Goal: Task Accomplishment & Management: Use online tool/utility

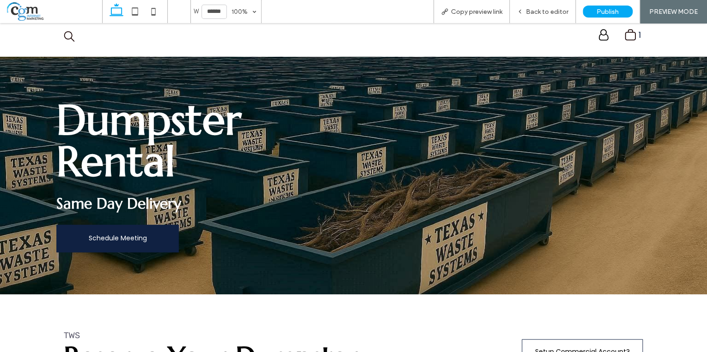
scroll to position [61, 0]
drag, startPoint x: 0, startPoint y: 0, endPoint x: 534, endPoint y: 14, distance: 534.6
click at [534, 14] on span "Back to editor" at bounding box center [547, 12] width 42 height 8
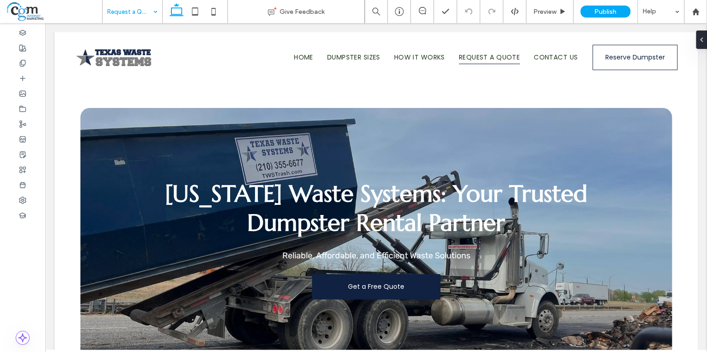
click at [194, 14] on div at bounding box center [353, 176] width 707 height 352
click at [212, 14] on div at bounding box center [353, 176] width 707 height 352
click at [194, 10] on div at bounding box center [353, 176] width 707 height 352
click at [184, 11] on div at bounding box center [353, 176] width 707 height 352
click at [491, 12] on div at bounding box center [353, 176] width 707 height 352
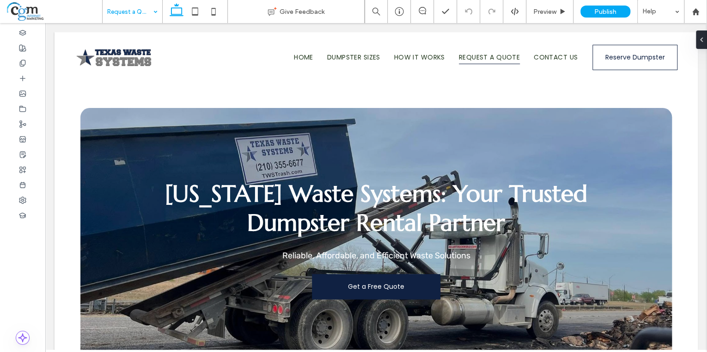
click at [475, 10] on div at bounding box center [353, 176] width 707 height 352
drag, startPoint x: 704, startPoint y: 65, endPoint x: 691, endPoint y: 329, distance: 264.1
click at [691, 329] on div at bounding box center [353, 176] width 707 height 352
click at [224, 234] on div at bounding box center [353, 176] width 707 height 352
click at [618, 285] on div at bounding box center [353, 176] width 707 height 352
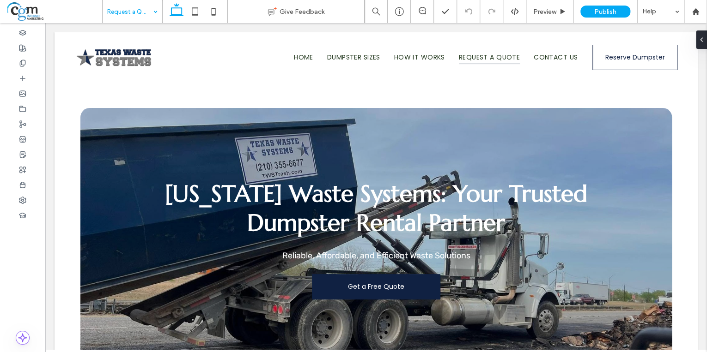
drag, startPoint x: 704, startPoint y: 70, endPoint x: 708, endPoint y: 146, distance: 76.3
click at [706, 146] on html ".wqwq-1{fill:#231f20;} .cls-1q, .cls-2q { fill-rule: evenodd; } .cls-2q { fill:…" at bounding box center [353, 176] width 707 height 352
click at [316, 327] on div at bounding box center [353, 176] width 707 height 352
click at [407, 251] on div at bounding box center [353, 176] width 707 height 352
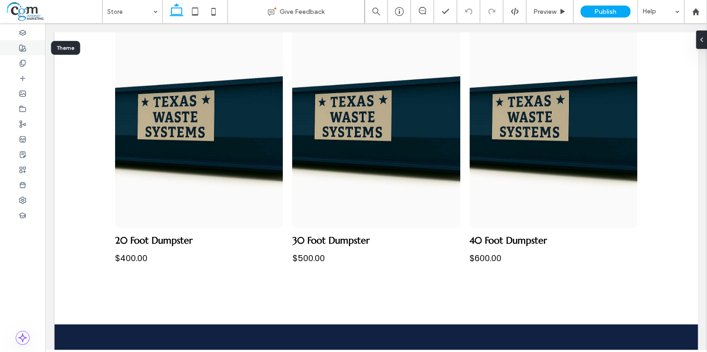
scroll to position [430, 0]
click at [25, 61] on use at bounding box center [22, 63] width 5 height 6
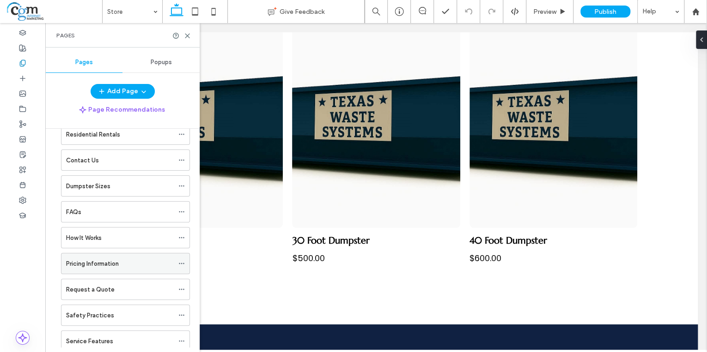
scroll to position [111, 0]
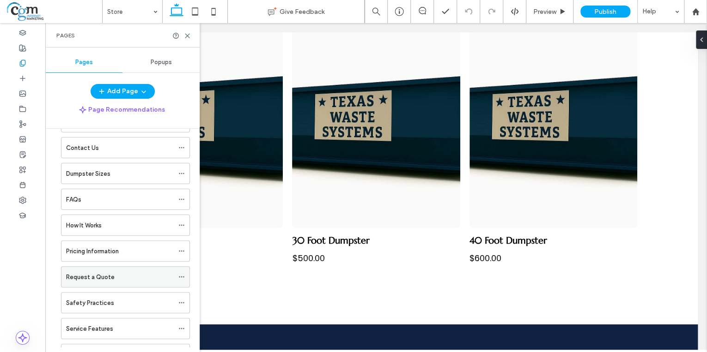
click at [181, 276] on icon at bounding box center [181, 277] width 6 height 6
click at [102, 274] on label "Request a Quote" at bounding box center [90, 277] width 48 height 16
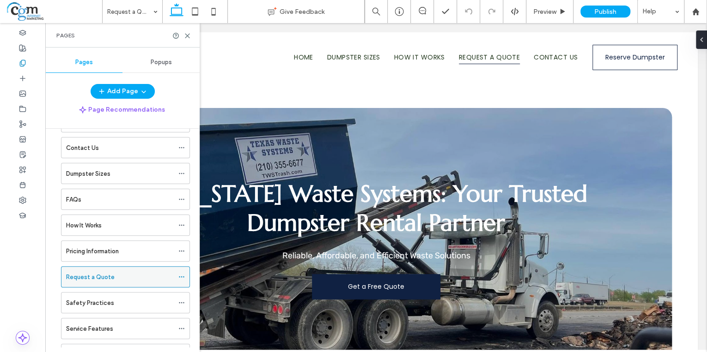
scroll to position [0, 0]
click at [184, 277] on div at bounding box center [353, 176] width 707 height 352
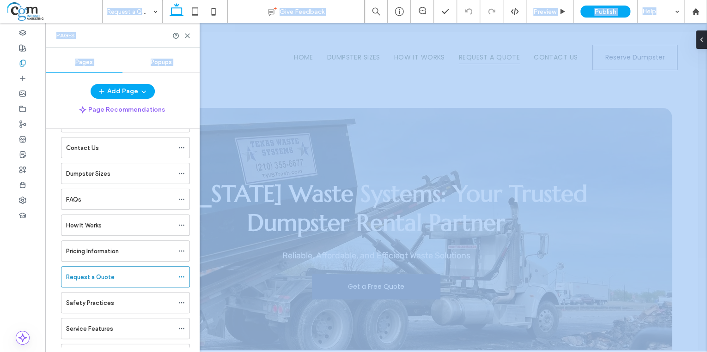
click at [184, 277] on div at bounding box center [353, 176] width 707 height 352
click at [514, 10] on div at bounding box center [353, 176] width 707 height 352
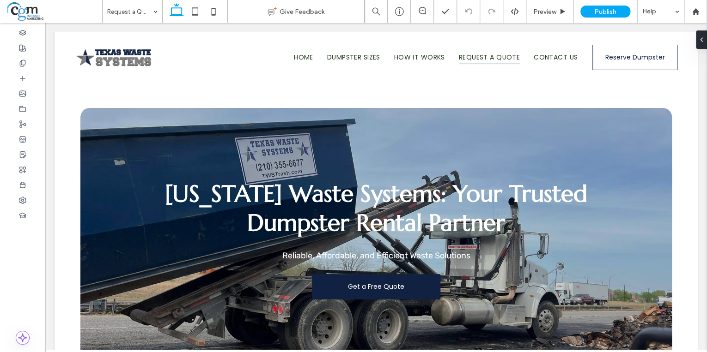
click at [514, 10] on div at bounding box center [353, 176] width 707 height 352
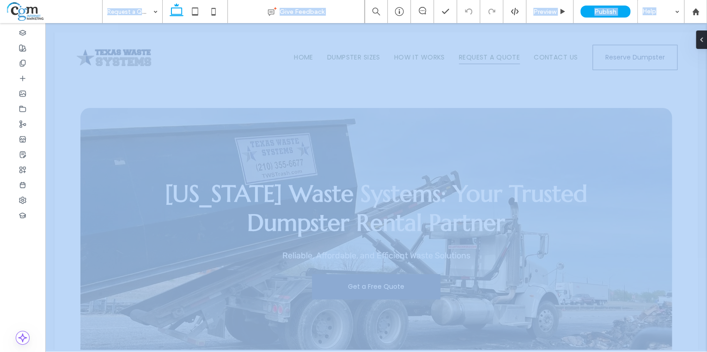
click at [514, 10] on div at bounding box center [353, 176] width 707 height 352
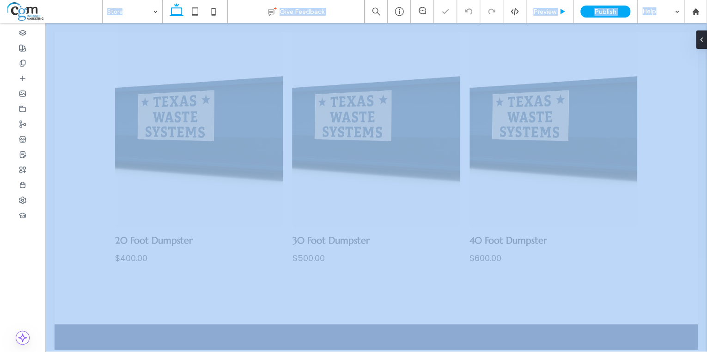
scroll to position [430, 0]
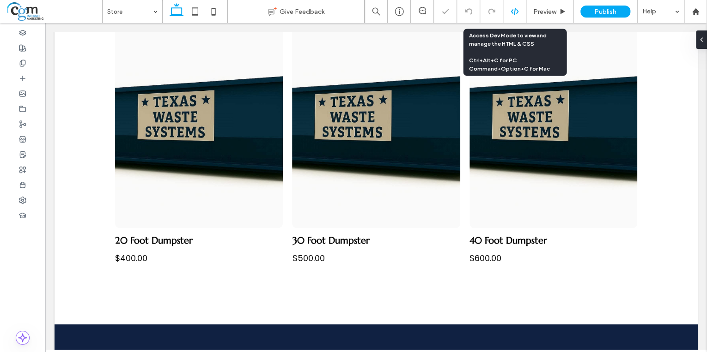
click at [520, 11] on div at bounding box center [514, 11] width 23 height 8
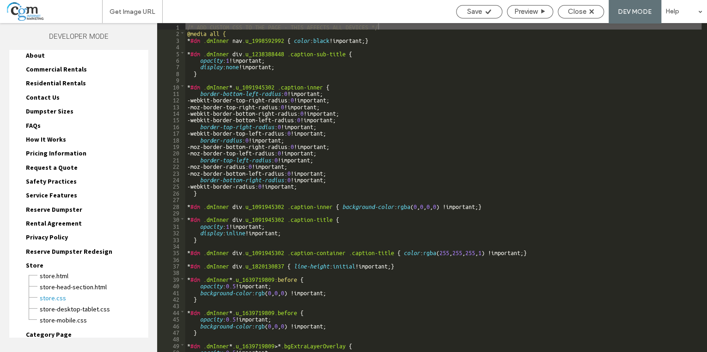
scroll to position [74, 0]
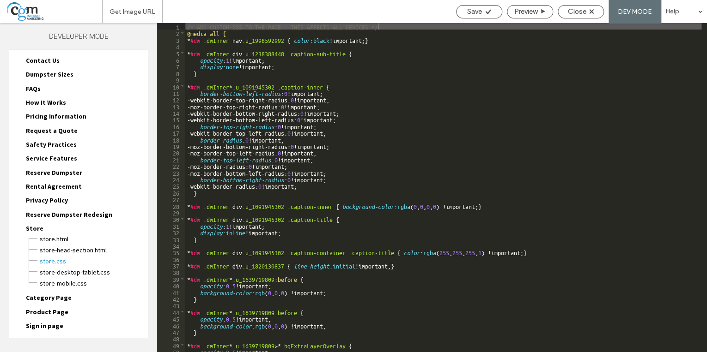
click at [49, 171] on span "Reserve Dumpster" at bounding box center [54, 173] width 56 height 8
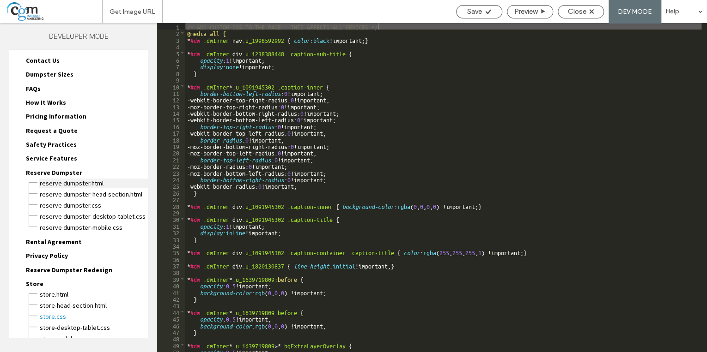
click at [77, 181] on span "Reserve Dumpster.html" at bounding box center [93, 183] width 109 height 9
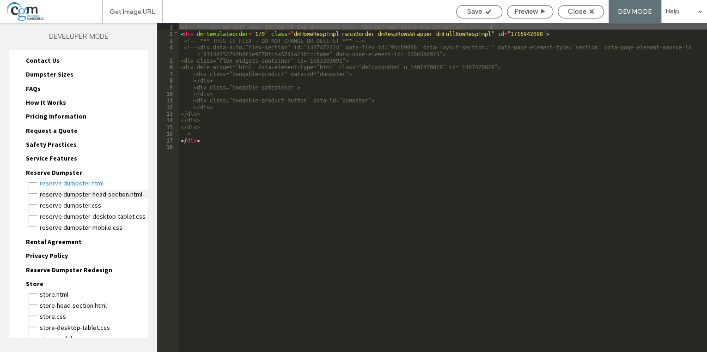
click at [89, 192] on span "Reserve Dumpster-head-section.html" at bounding box center [93, 194] width 109 height 9
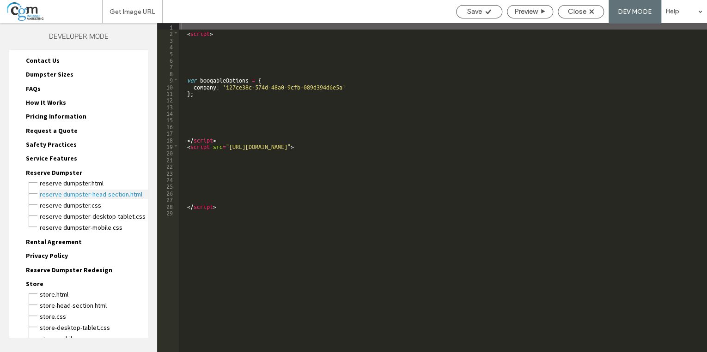
click at [89, 192] on span "Reserve Dumpster-head-section.html" at bounding box center [93, 194] width 109 height 9
click at [578, 15] on span "Close" at bounding box center [577, 11] width 18 height 8
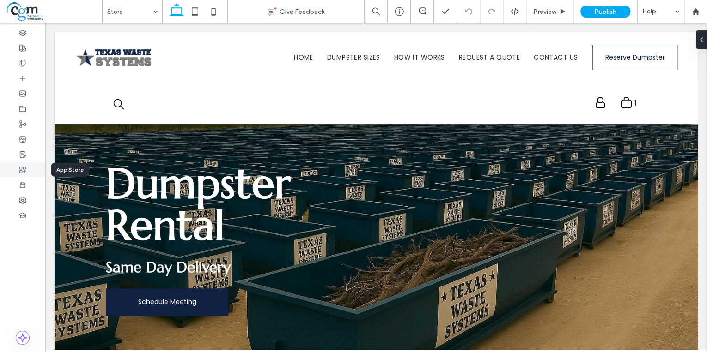
click at [23, 164] on div at bounding box center [22, 169] width 45 height 15
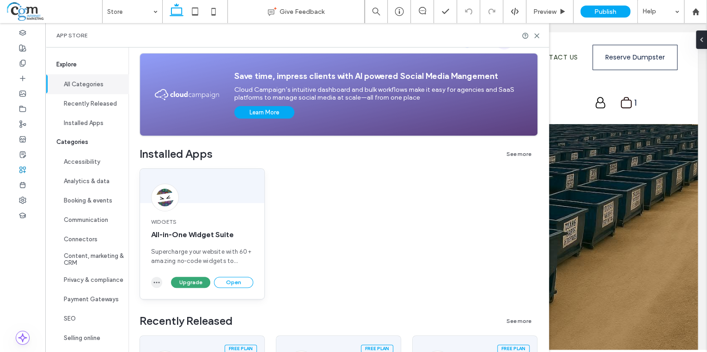
click at [156, 282] on use "button" at bounding box center [157, 282] width 6 height 1
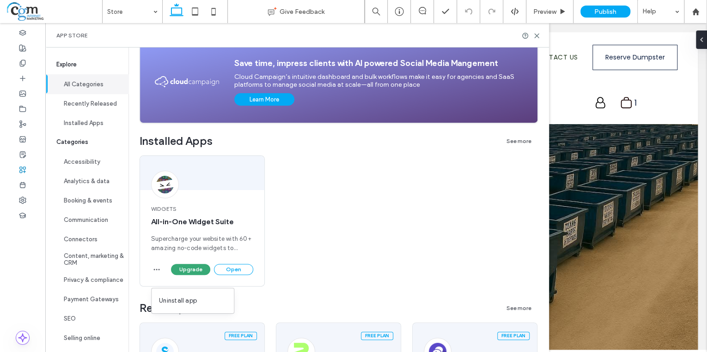
scroll to position [111, 0]
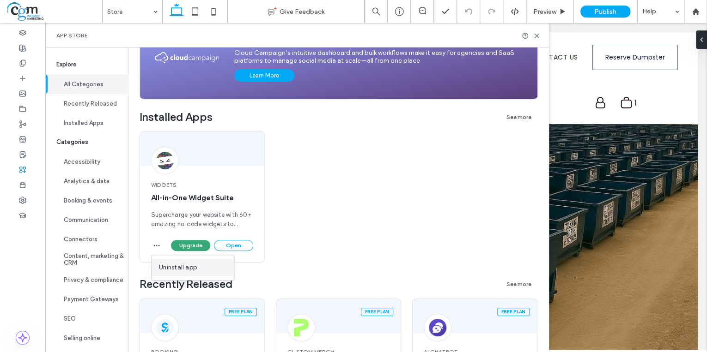
click at [197, 266] on div "Uninstall app" at bounding box center [192, 268] width 82 height 18
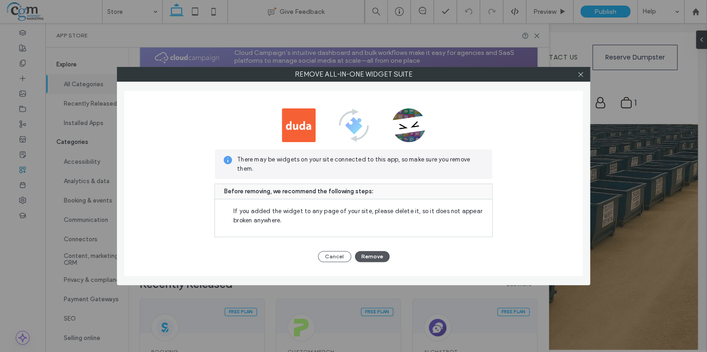
click at [362, 253] on button "Remove" at bounding box center [372, 256] width 35 height 11
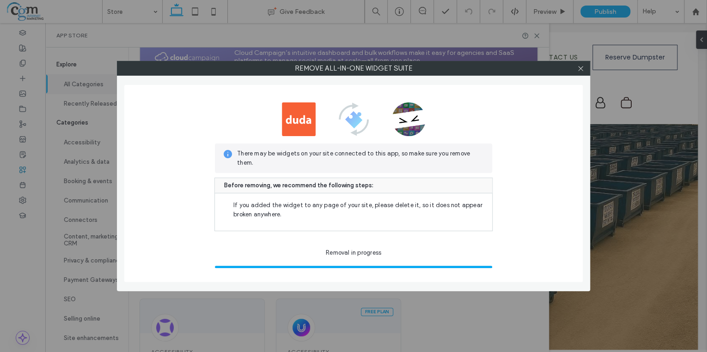
scroll to position [0, 0]
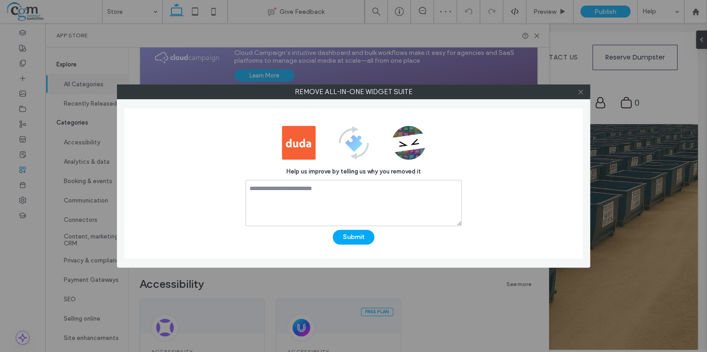
click at [582, 92] on icon at bounding box center [580, 92] width 7 height 7
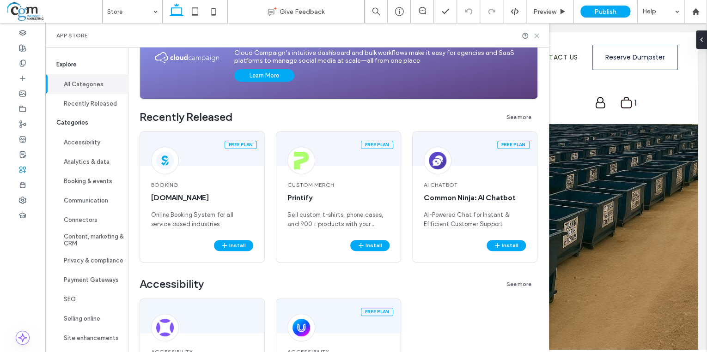
click at [540, 35] on icon at bounding box center [536, 35] width 7 height 7
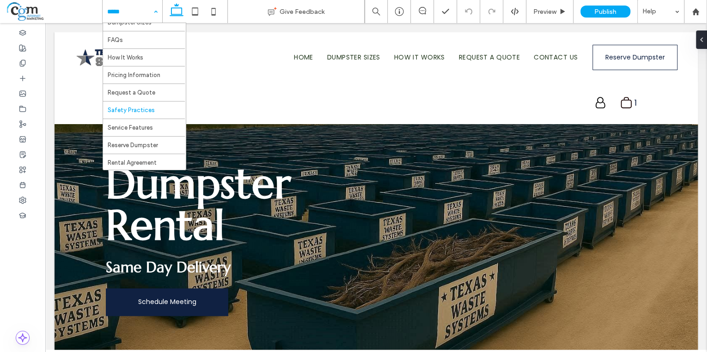
scroll to position [111, 0]
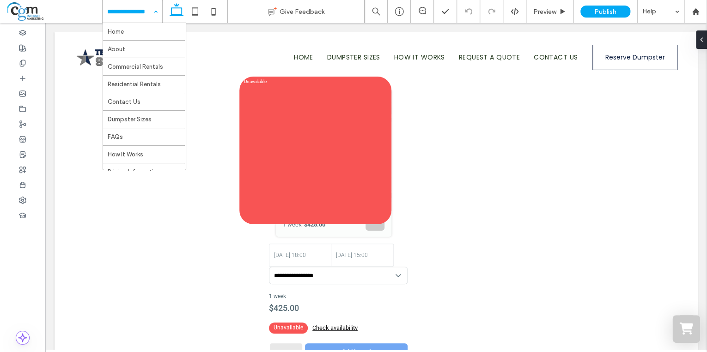
click at [154, 9] on div "Home About Commercial Rentals Residential Rentals Contact Us Dumpster Sizes FAQ…" at bounding box center [133, 11] width 60 height 23
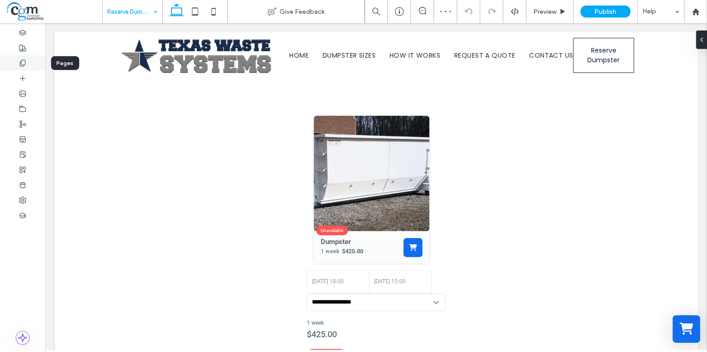
click at [24, 61] on icon at bounding box center [22, 63] width 7 height 7
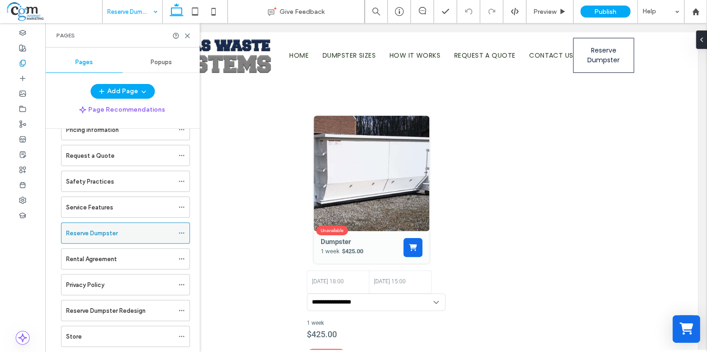
scroll to position [222, 0]
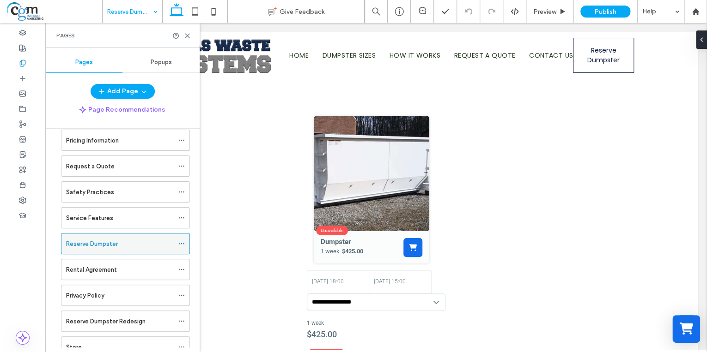
click at [149, 245] on div "Reserve Dumpster" at bounding box center [120, 244] width 108 height 10
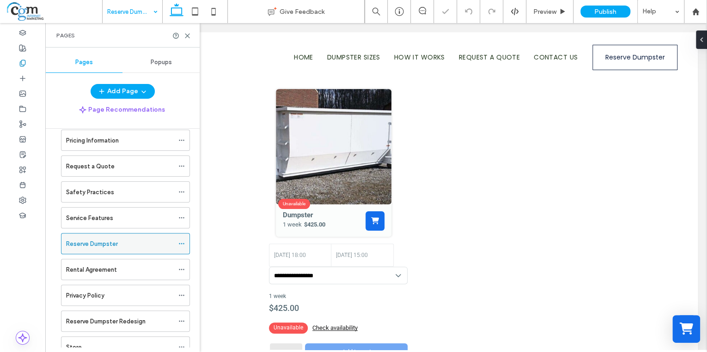
scroll to position [0, 0]
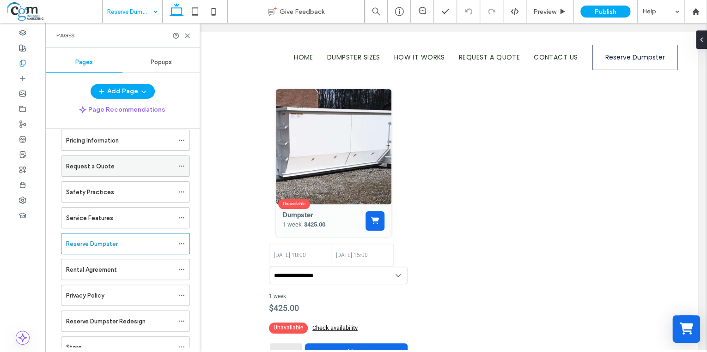
click at [185, 164] on icon at bounding box center [181, 166] width 6 height 6
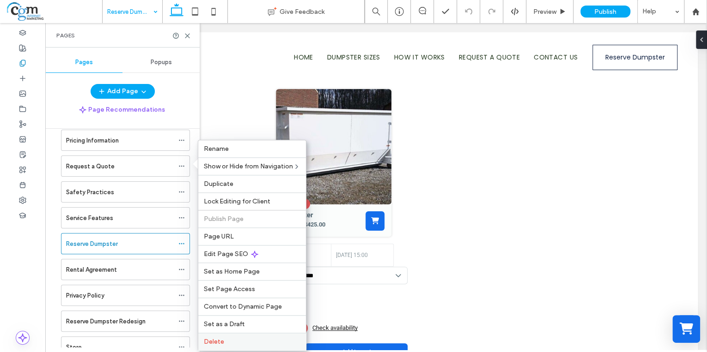
click at [233, 333] on div "Delete" at bounding box center [252, 342] width 108 height 18
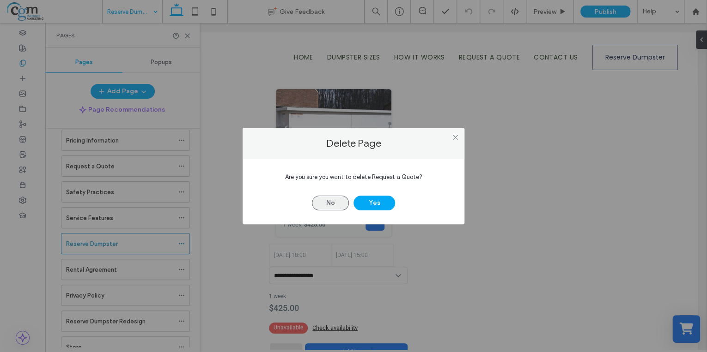
click at [318, 206] on button "No" at bounding box center [330, 203] width 37 height 15
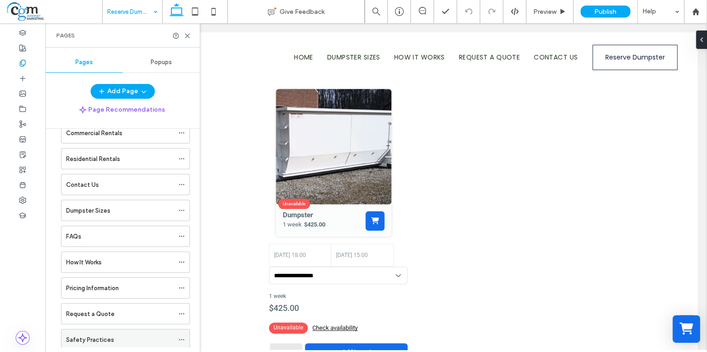
scroll to position [111, 0]
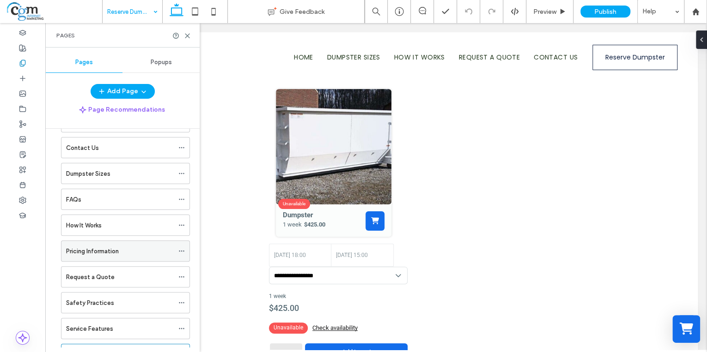
click at [146, 248] on div "Pricing Information" at bounding box center [120, 252] width 108 height 10
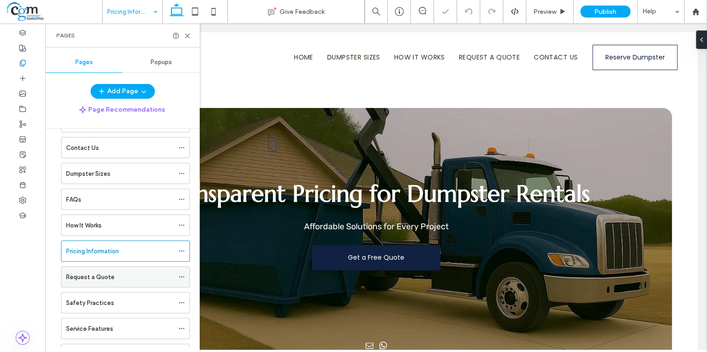
click at [153, 278] on div "Request a Quote" at bounding box center [120, 278] width 108 height 10
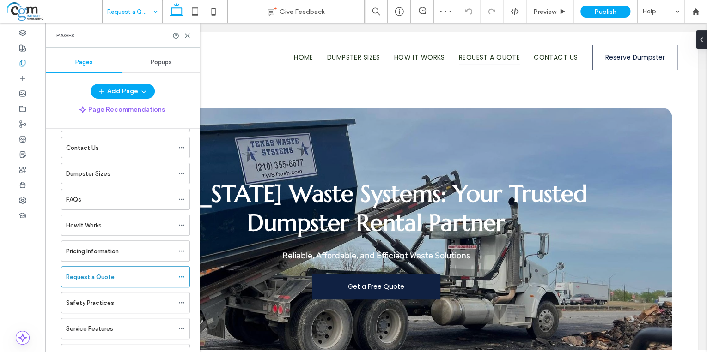
click at [154, 250] on div at bounding box center [353, 176] width 707 height 352
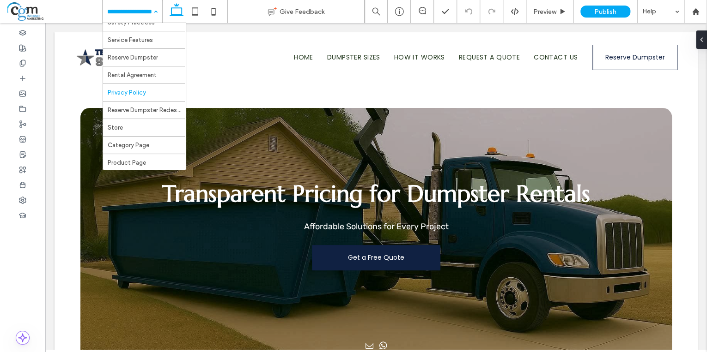
scroll to position [148, 0]
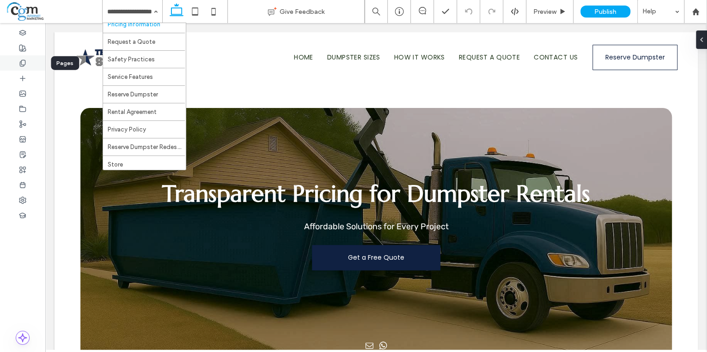
click at [21, 61] on use at bounding box center [22, 63] width 5 height 6
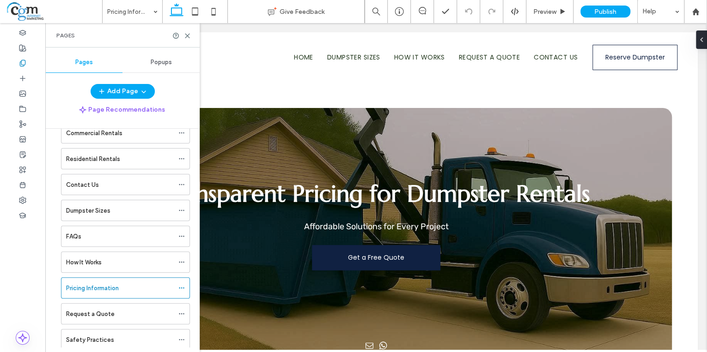
scroll to position [111, 0]
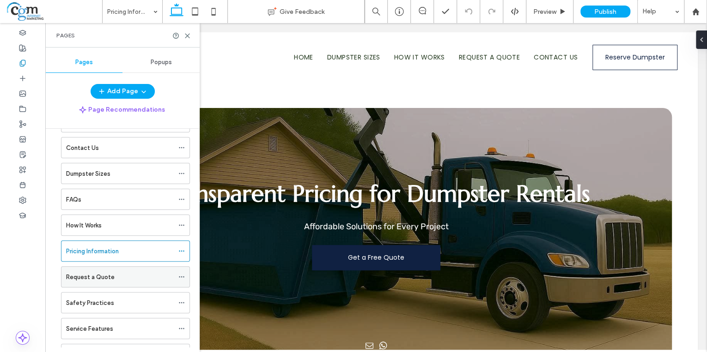
click at [181, 274] on icon at bounding box center [181, 277] width 6 height 6
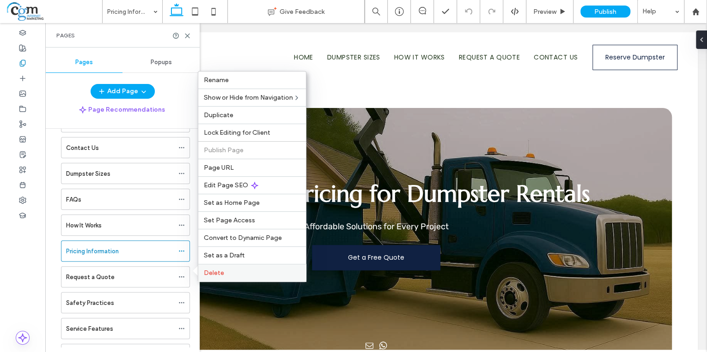
click at [207, 270] on span "Delete" at bounding box center [214, 273] width 20 height 8
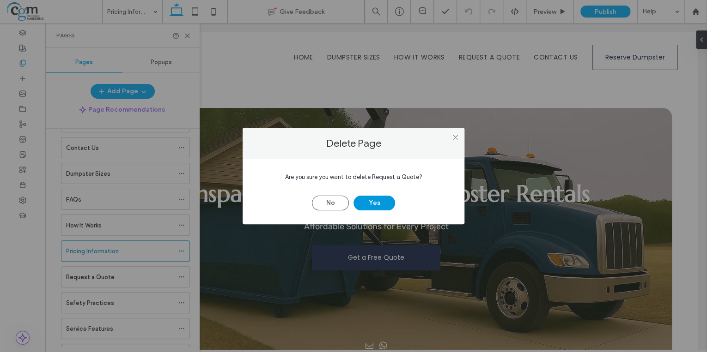
click at [370, 197] on button "Yes" at bounding box center [374, 203] width 42 height 15
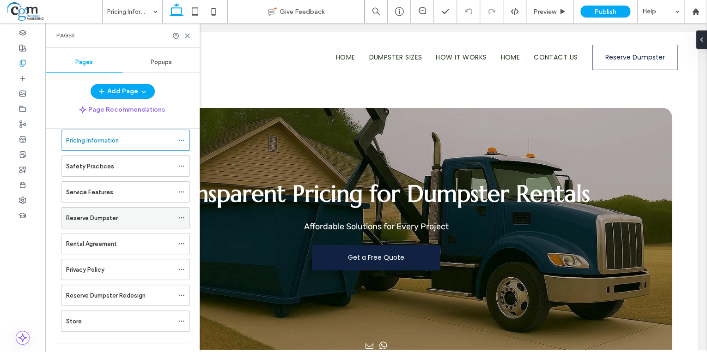
scroll to position [259, 0]
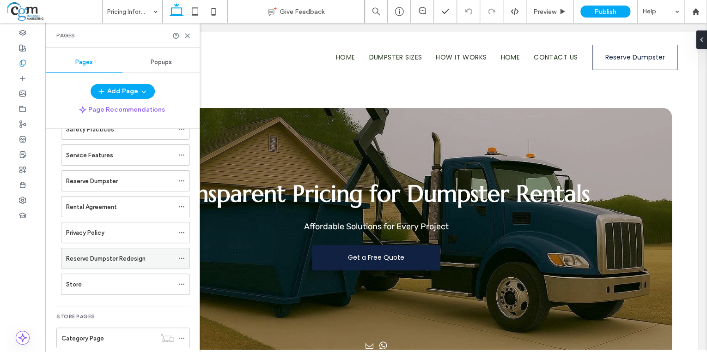
click at [147, 261] on div "Reserve Dumpster Redesign" at bounding box center [120, 258] width 108 height 20
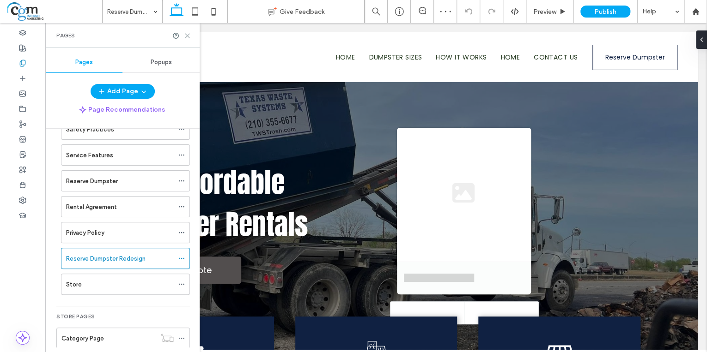
click at [187, 33] on icon at bounding box center [187, 35] width 7 height 7
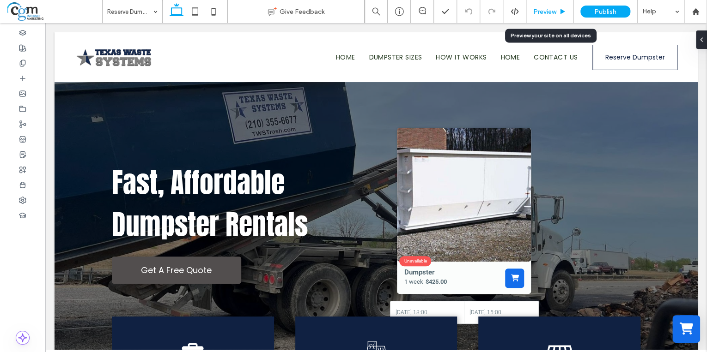
click at [545, 10] on span "Preview" at bounding box center [544, 12] width 23 height 8
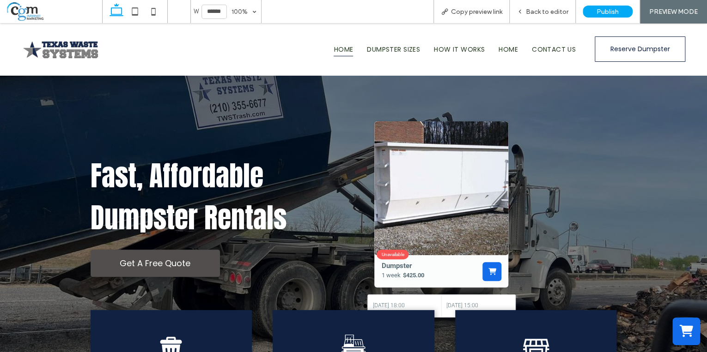
click at [340, 47] on span "Home" at bounding box center [342, 49] width 19 height 14
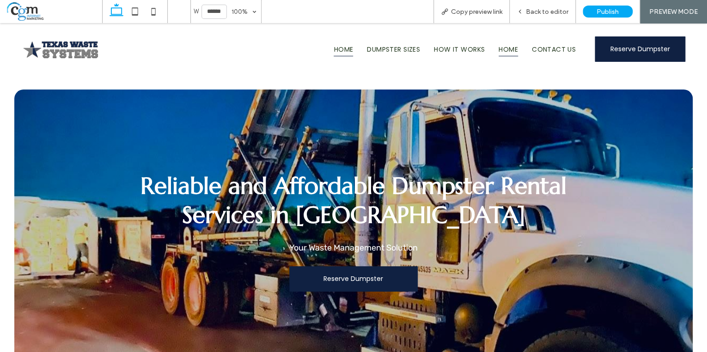
click at [633, 46] on span "Reserve Dumpster" at bounding box center [640, 49] width 60 height 24
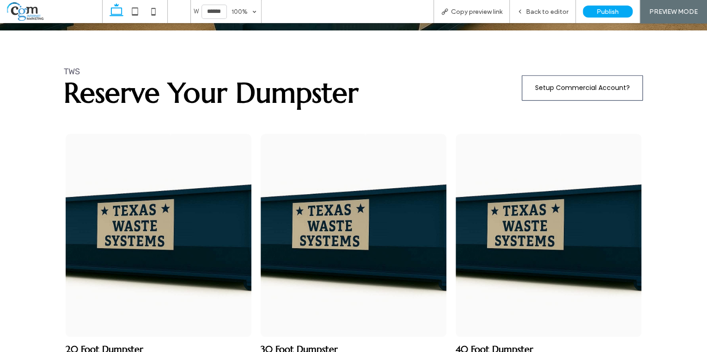
scroll to position [296, 0]
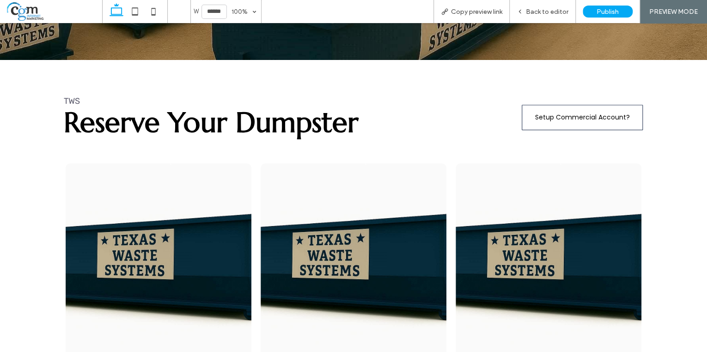
click at [566, 231] on link at bounding box center [548, 265] width 186 height 203
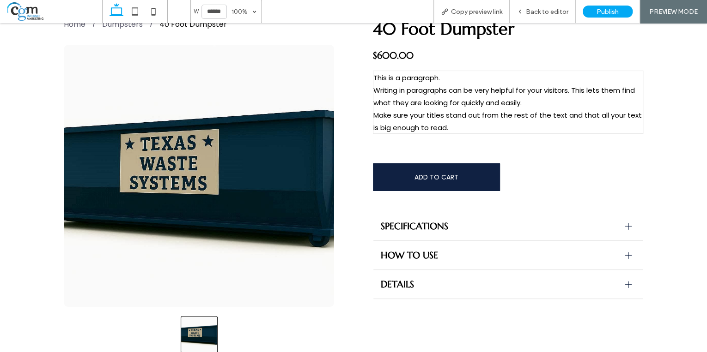
scroll to position [148, 0]
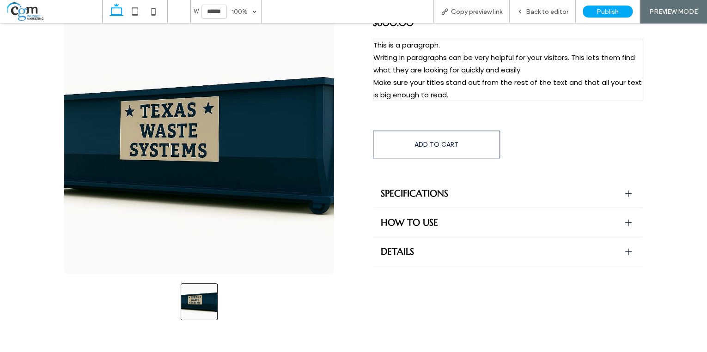
click at [451, 144] on span "ADD TO CART" at bounding box center [436, 145] width 113 height 24
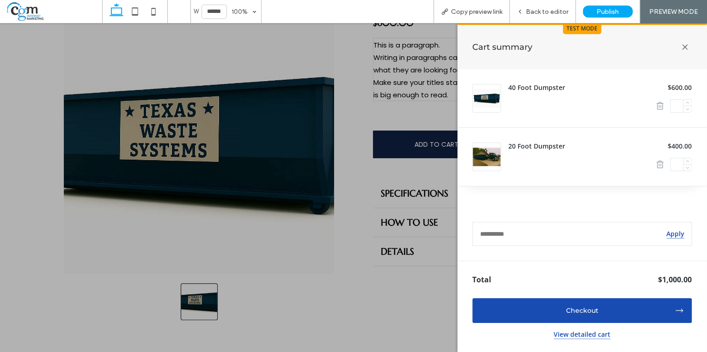
click at [605, 338] on button "View detailed cart" at bounding box center [581, 335] width 57 height 9
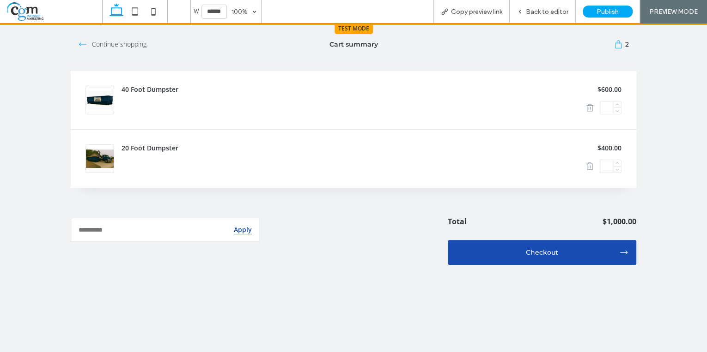
click at [82, 43] on icon at bounding box center [82, 44] width 9 height 9
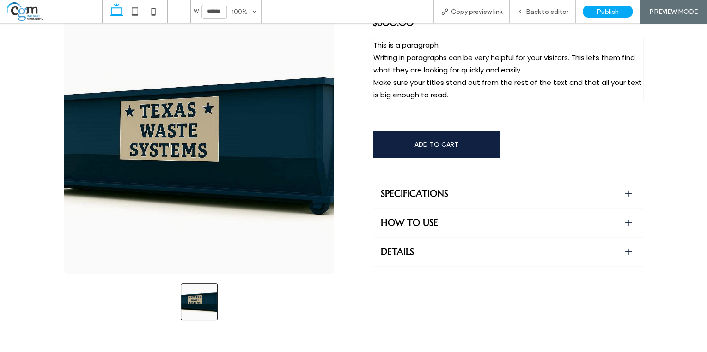
scroll to position [0, 0]
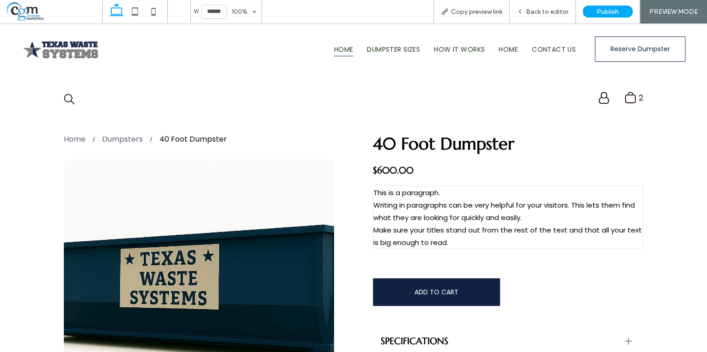
click at [333, 50] on span "Home" at bounding box center [342, 49] width 19 height 14
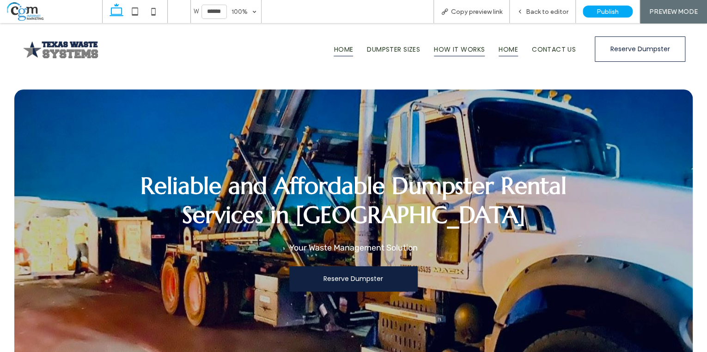
click at [467, 49] on span "How It Works" at bounding box center [459, 49] width 51 height 14
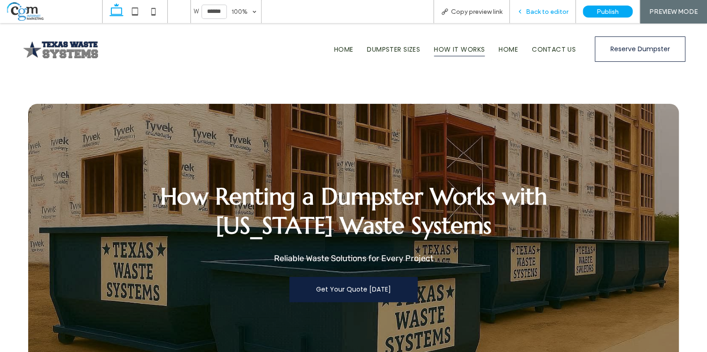
click at [556, 13] on span "Back to editor" at bounding box center [547, 12] width 42 height 8
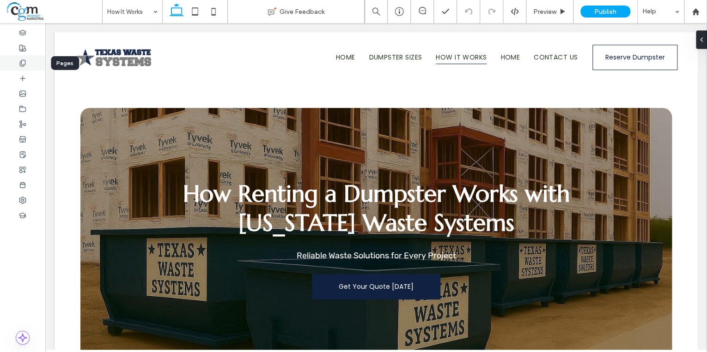
click at [20, 67] on icon at bounding box center [22, 63] width 7 height 7
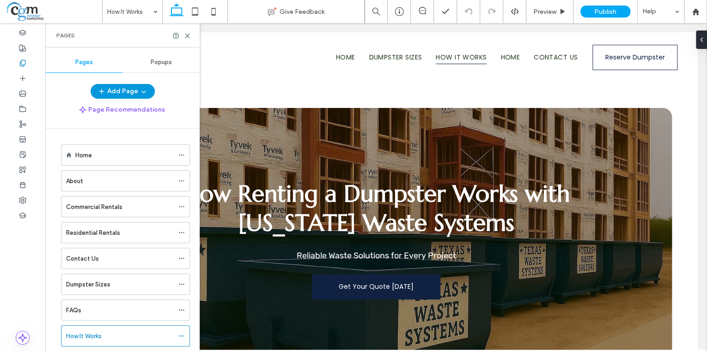
click at [144, 85] on span "button" at bounding box center [142, 92] width 9 height 14
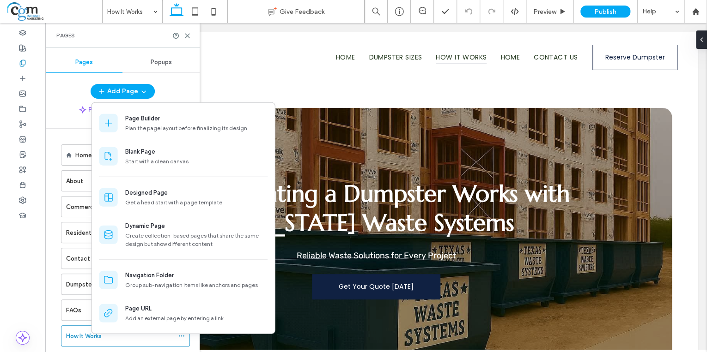
click at [70, 103] on div "Page Recommendations" at bounding box center [122, 110] width 154 height 15
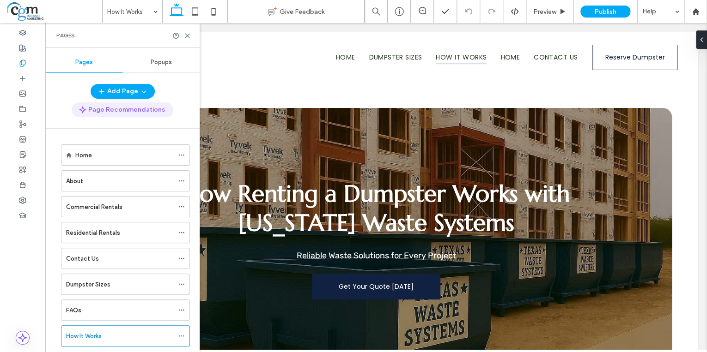
click at [109, 105] on button "Page Recommendations" at bounding box center [123, 110] width 102 height 15
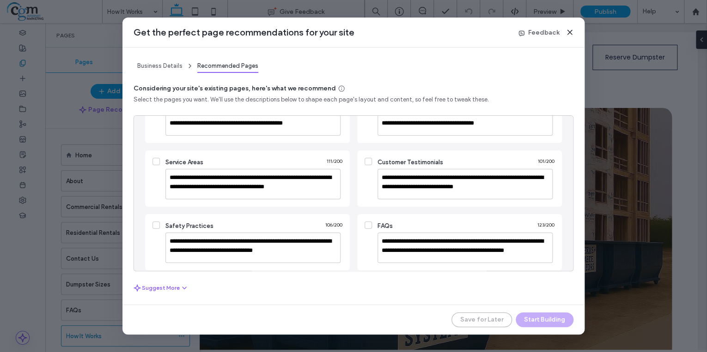
scroll to position [115, 0]
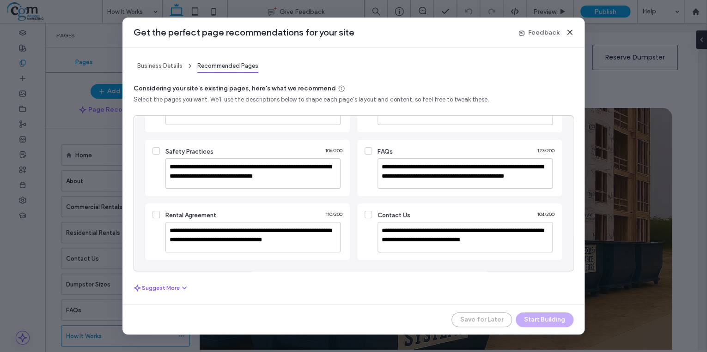
click at [181, 288] on icon "button" at bounding box center [184, 288] width 7 height 7
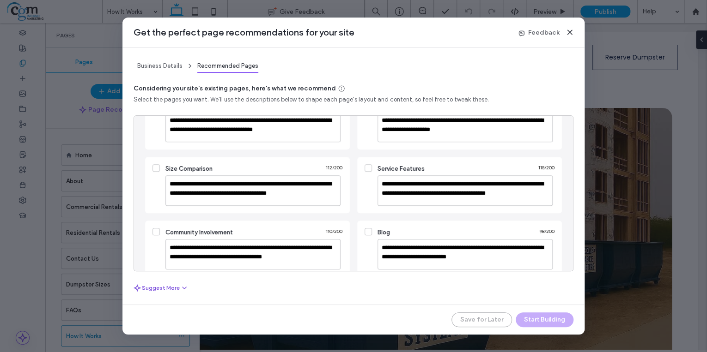
scroll to position [369, 0]
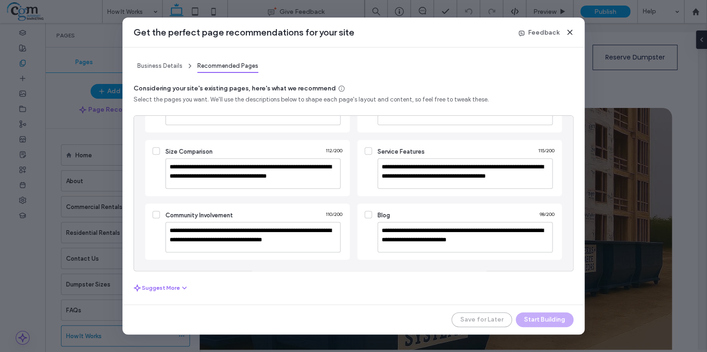
click at [161, 288] on button "Suggest More" at bounding box center [160, 288] width 55 height 11
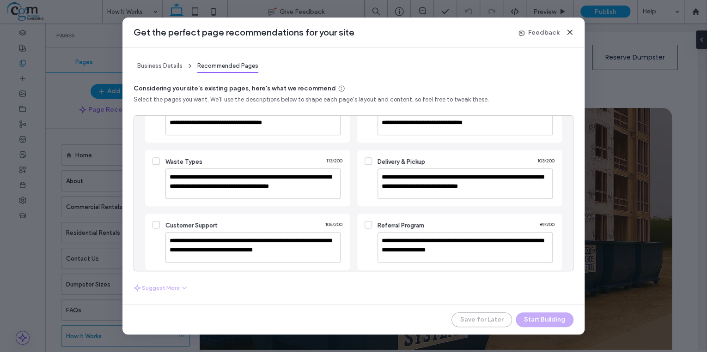
scroll to position [624, 0]
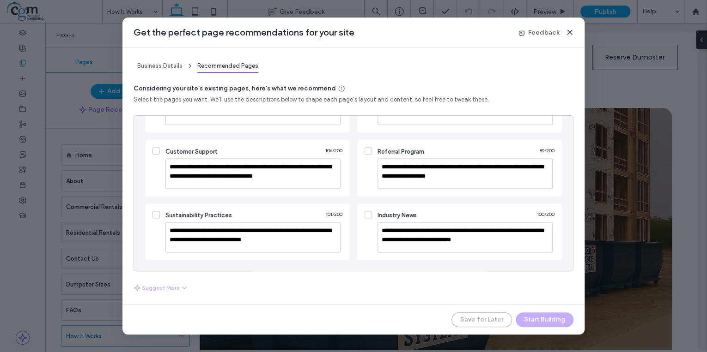
click at [168, 289] on div "Suggest More" at bounding box center [160, 288] width 55 height 11
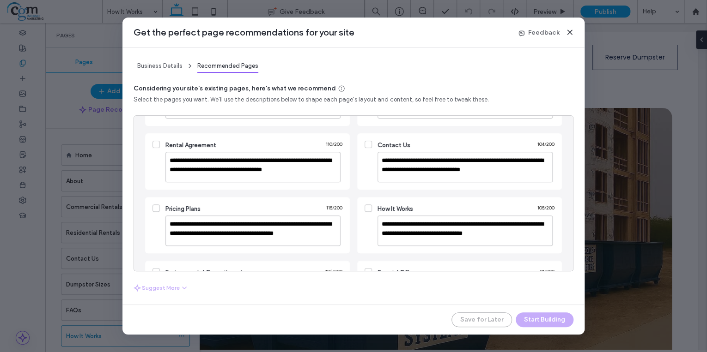
scroll to position [296, 0]
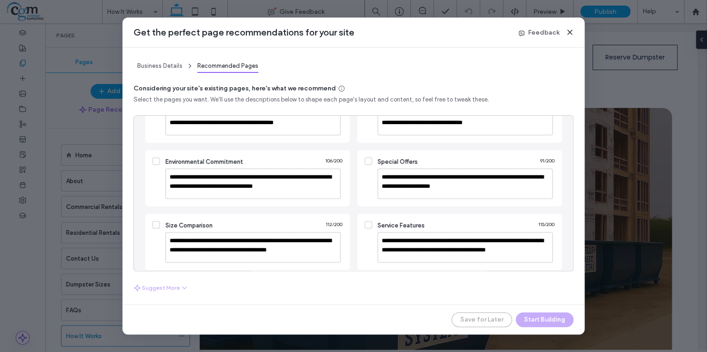
click at [568, 32] on icon at bounding box center [569, 32] width 7 height 7
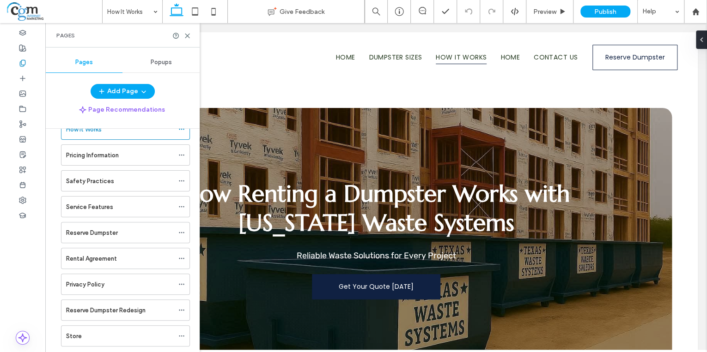
scroll to position [200, 0]
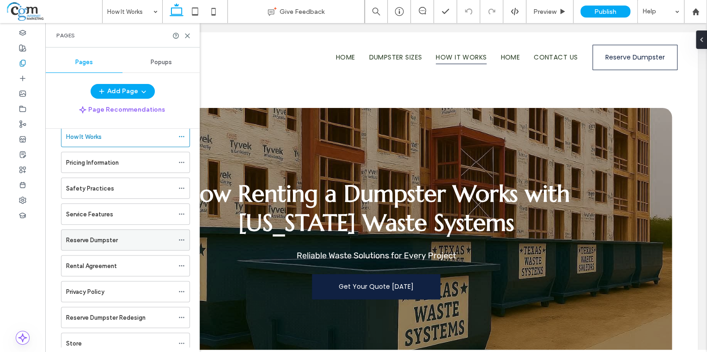
click at [143, 232] on div "Reserve Dumpster" at bounding box center [120, 240] width 108 height 20
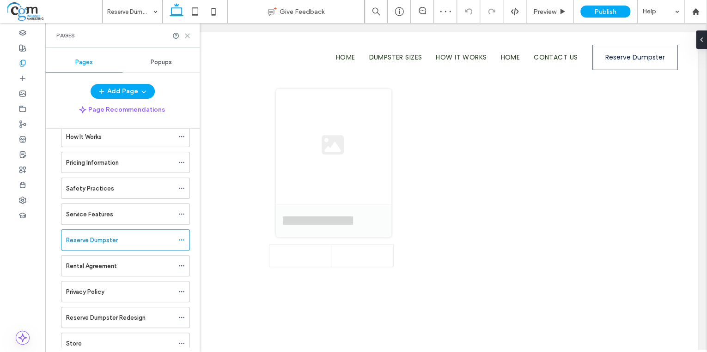
click at [186, 35] on icon at bounding box center [187, 35] width 7 height 7
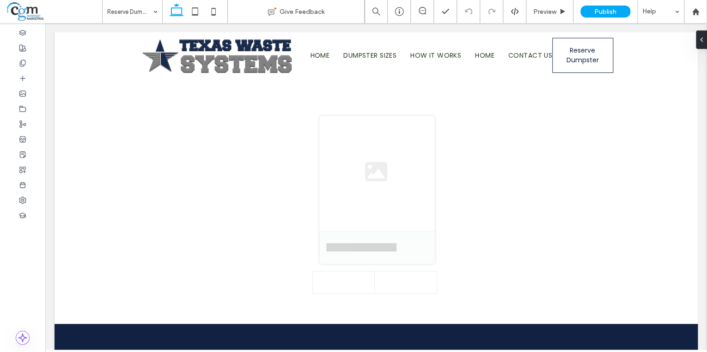
click at [376, 153] on div "**********" at bounding box center [344, 201] width 64 height 185
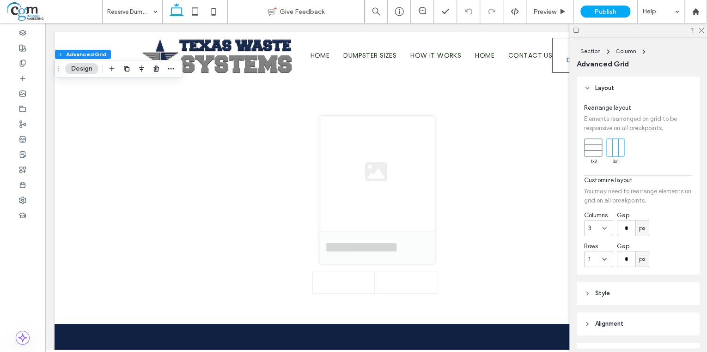
click at [77, 69] on button "Design" at bounding box center [81, 68] width 33 height 11
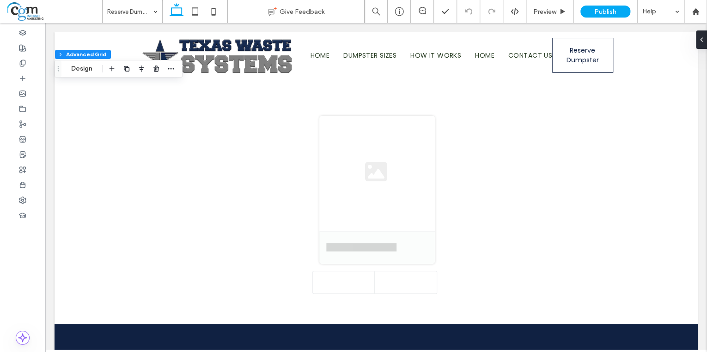
click span "1 week"
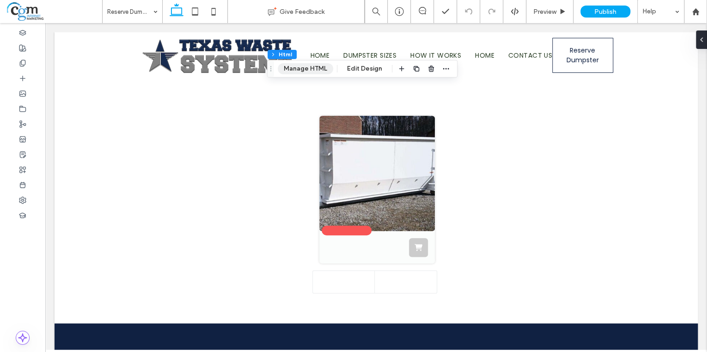
click at [314, 64] on button "Manage HTML" at bounding box center [305, 68] width 55 height 11
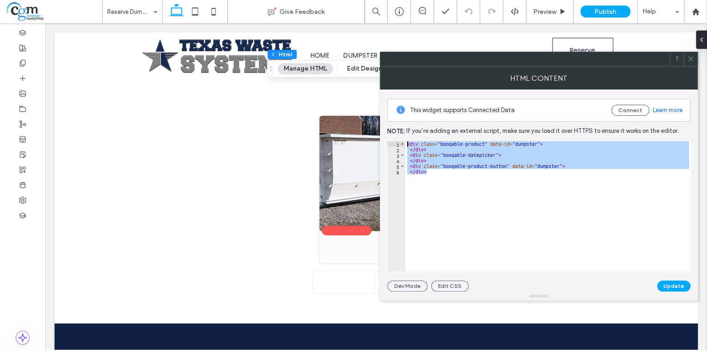
drag, startPoint x: 455, startPoint y: 186, endPoint x: 400, endPoint y: 135, distance: 75.2
click at [404, 136] on div "This widget supports Connected Data Connect Learn more Note: If you’re adding a…" at bounding box center [538, 191] width 303 height 202
type textarea "**********"
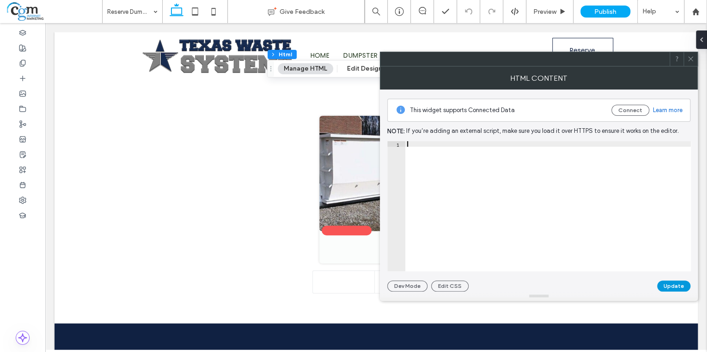
click at [678, 281] on button "Update" at bounding box center [673, 286] width 33 height 11
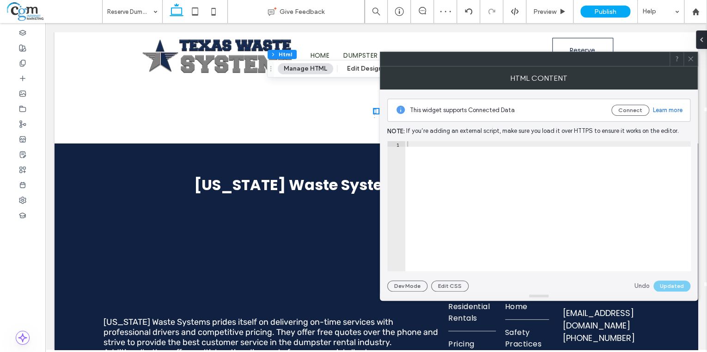
click at [687, 60] on icon at bounding box center [690, 58] width 7 height 7
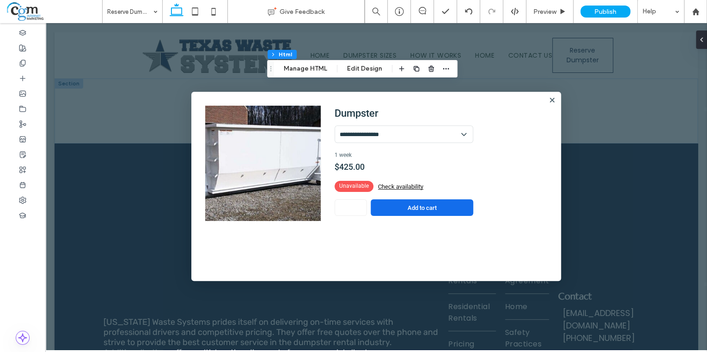
click at [353, 106] on div "**********" at bounding box center [263, 163] width 180 height 115
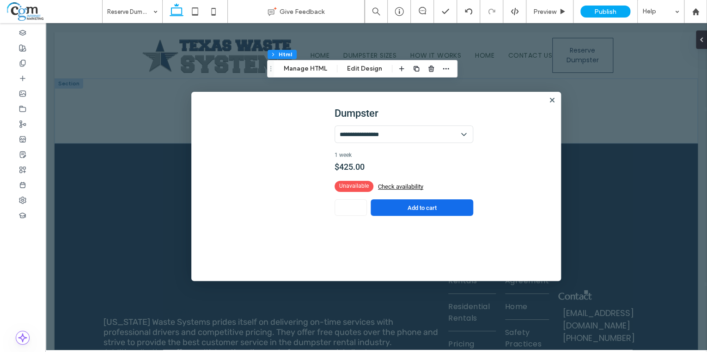
click at [374, 109] on div at bounding box center [376, 109] width 5 height 0
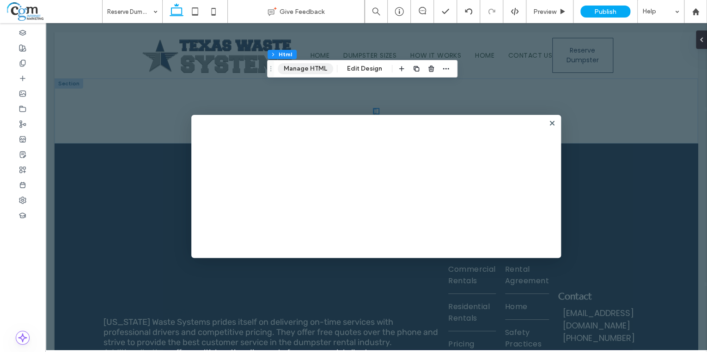
click at [312, 67] on button "Manage HTML" at bounding box center [305, 68] width 55 height 11
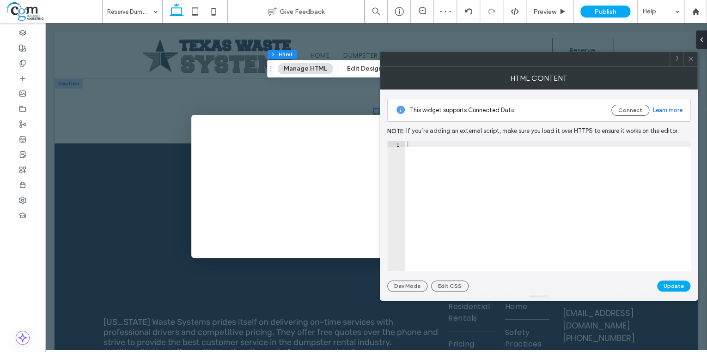
click at [470, 150] on div at bounding box center [547, 212] width 285 height 142
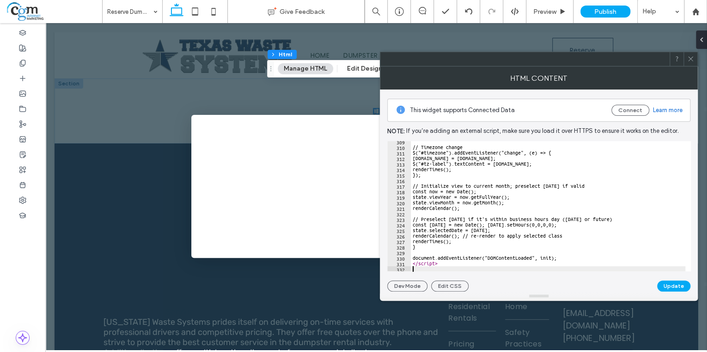
scroll to position [1709, 0]
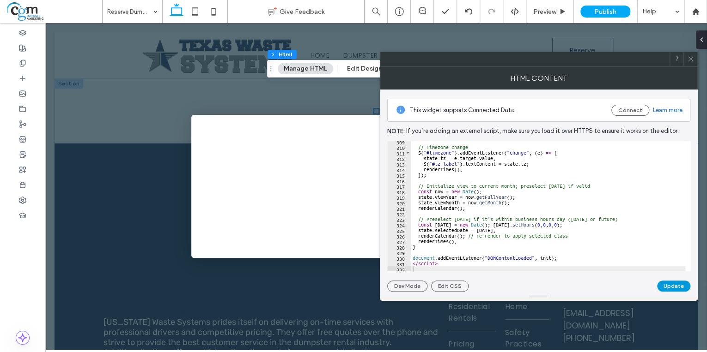
click at [672, 283] on button "Update" at bounding box center [673, 286] width 33 height 11
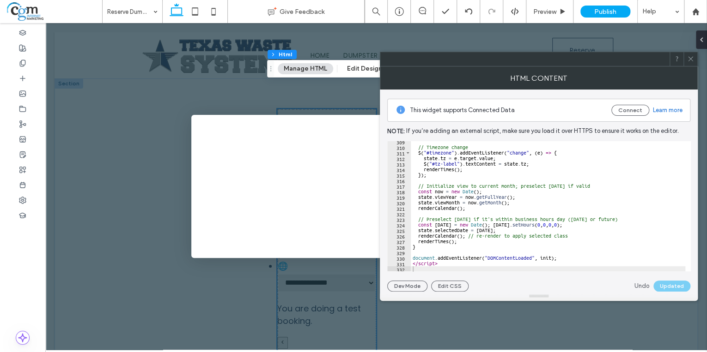
click at [691, 60] on icon at bounding box center [690, 58] width 7 height 7
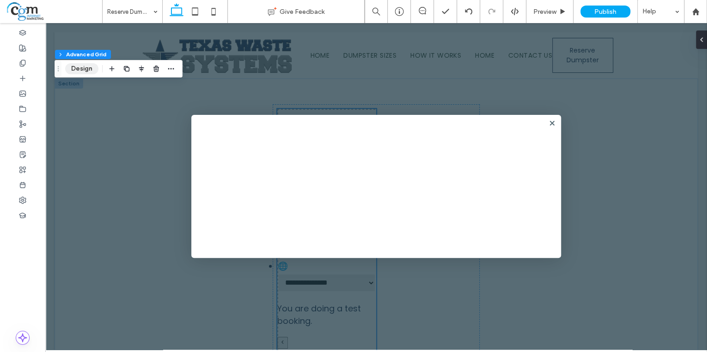
click at [81, 70] on button "Design" at bounding box center [81, 68] width 33 height 11
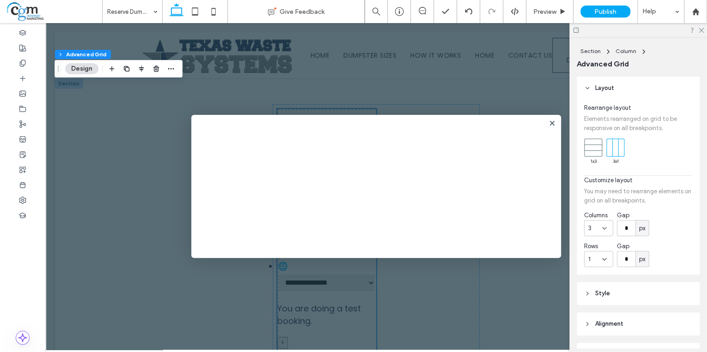
click at [604, 222] on div "3" at bounding box center [598, 228] width 29 height 16
click at [605, 242] on div "1" at bounding box center [598, 244] width 28 height 16
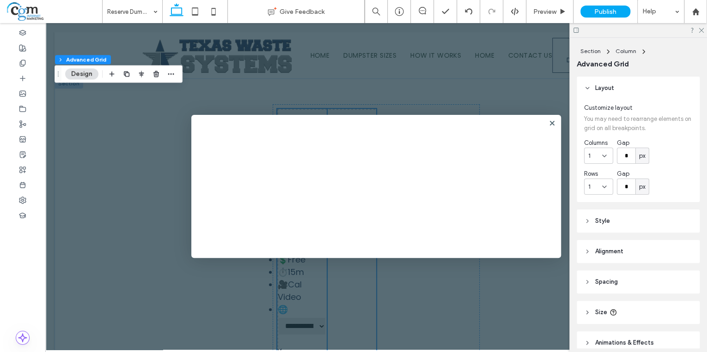
click at [327, 164] on \ "Discuss Dumpster Rental" at bounding box center [301, 158] width 49 height 74
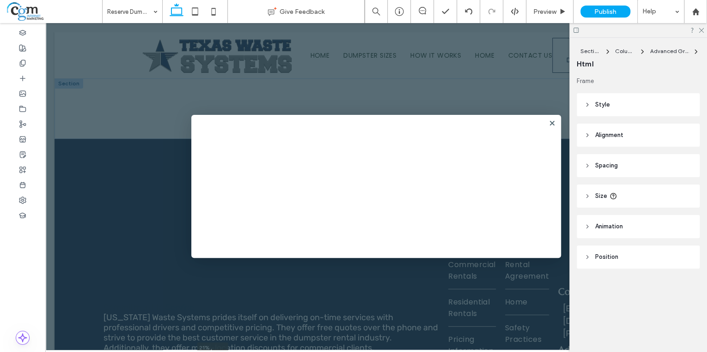
drag, startPoint x: 387, startPoint y: 210, endPoint x: 584, endPoint y: 225, distance: 197.8
click \ "662px -116px 165px 58px 165px 225px -116px 21% , 634px 29% , 634px 45% , 634px …"
type input "**"
type input "****"
type input "***"
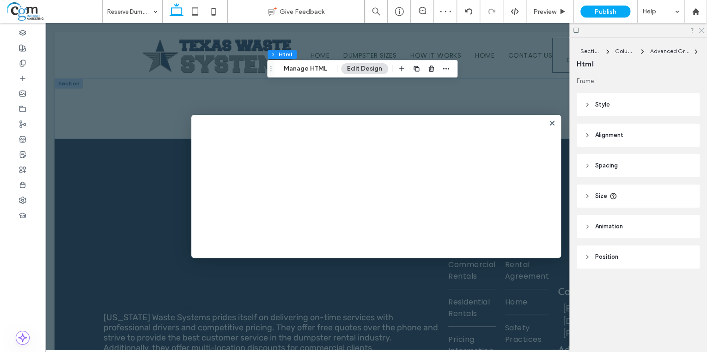
drag, startPoint x: 700, startPoint y: 27, endPoint x: 646, endPoint y: 12, distance: 56.1
click at [700, 27] on icon at bounding box center [700, 30] width 6 height 6
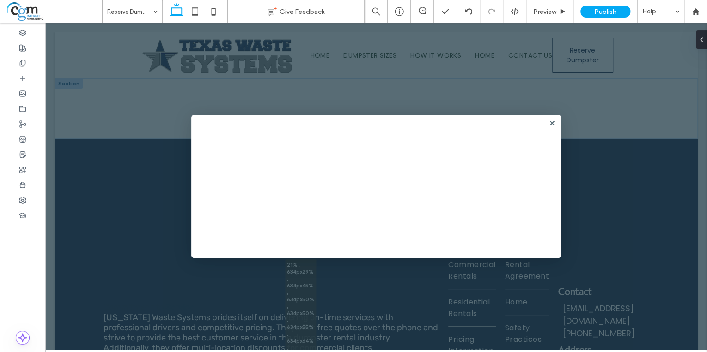
drag, startPoint x: 268, startPoint y: 182, endPoint x: 91, endPoint y: 176, distance: 177.0
click \ "662px -116px 165px 58px 165px 225px -116px 21% , 634px 29% , 634px 45% , 634px …"
type input "**"
type input "****"
drag, startPoint x: 585, startPoint y: 180, endPoint x: 691, endPoint y: 177, distance: 105.8
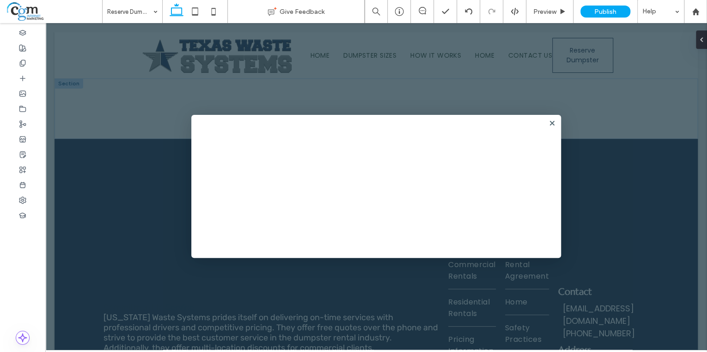
click \ "662px -116px 165px 58px 165px 225px -116px 21% , 634px 29% , 634px 45% , 634px …"
type input "**"
type input "****"
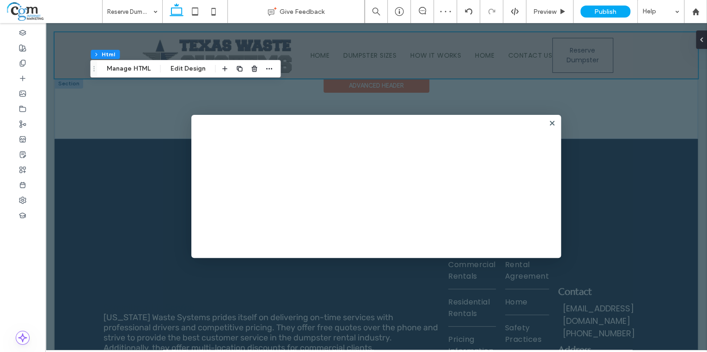
drag, startPoint x: 389, startPoint y: 33, endPoint x: 390, endPoint y: 41, distance: 7.9
click at [390, 41] on div at bounding box center [376, 55] width 643 height 46
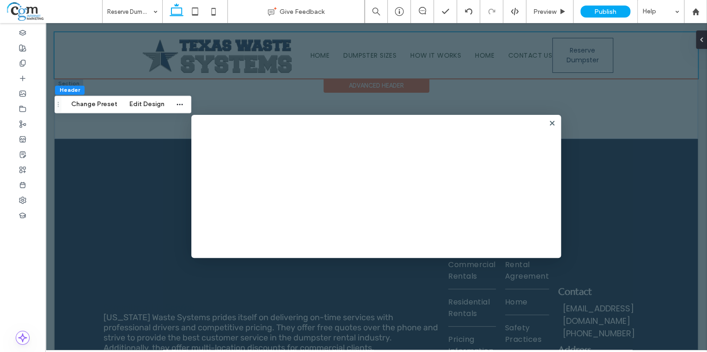
click \ "Discuss Dumpster Rental"
